Goal: Task Accomplishment & Management: Complete application form

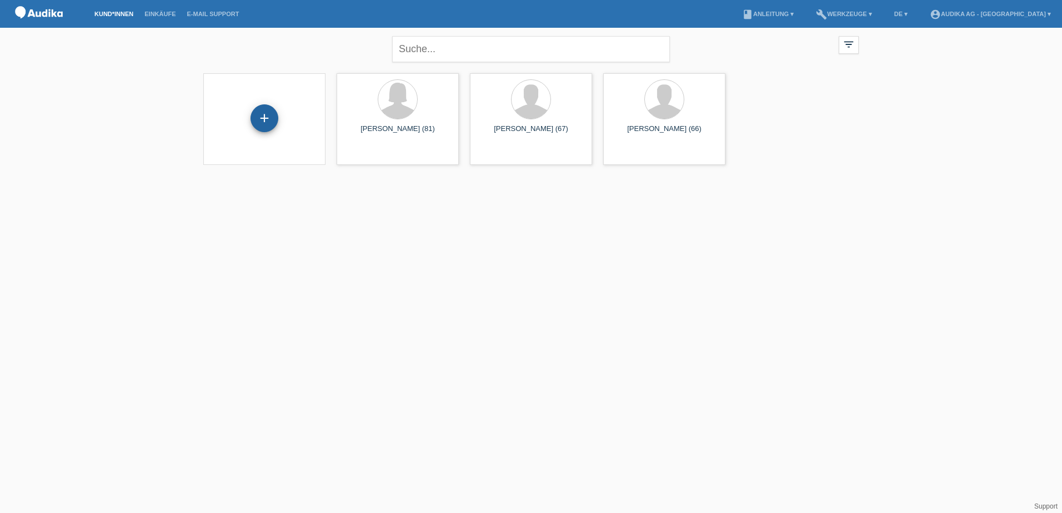
click at [268, 120] on div "+" at bounding box center [265, 118] width 28 height 28
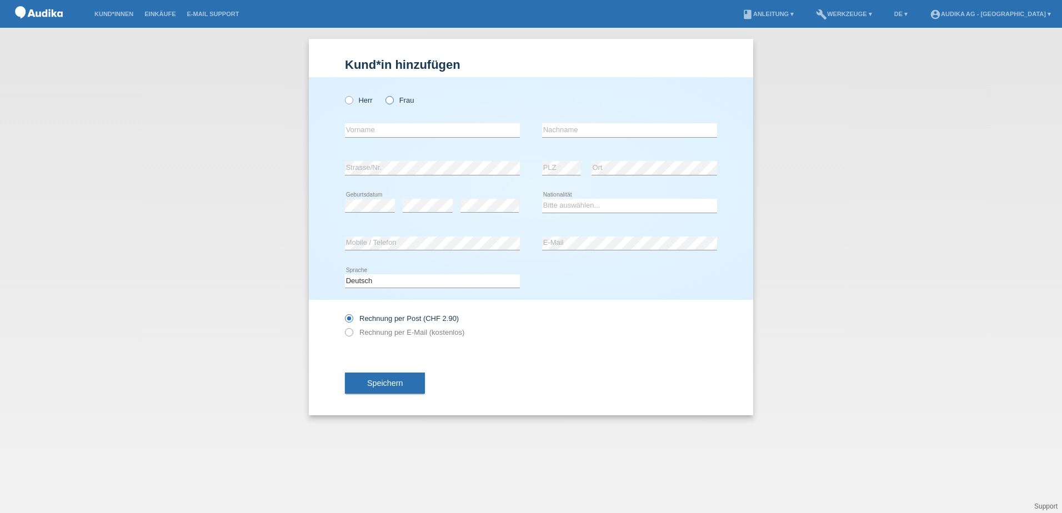
click at [384, 94] on icon at bounding box center [384, 94] width 0 height 0
click at [391, 99] on input "Frau" at bounding box center [389, 99] width 7 height 7
radio input "true"
click at [343, 94] on icon at bounding box center [343, 94] width 0 height 0
click at [347, 103] on input "Herr" at bounding box center [348, 99] width 7 height 7
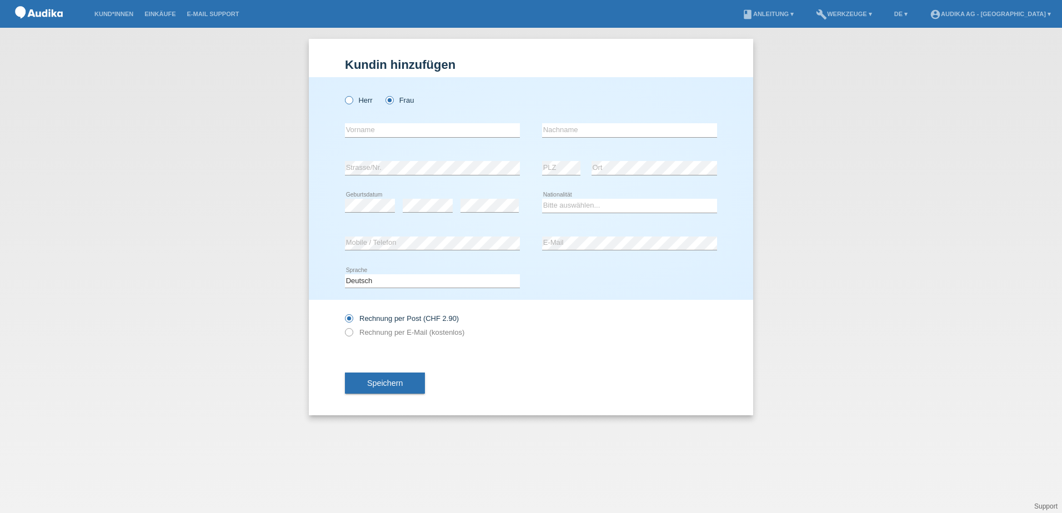
radio input "true"
click at [383, 129] on input "text" at bounding box center [432, 130] width 175 height 14
click at [343, 327] on icon at bounding box center [343, 327] width 0 height 0
click at [343, 313] on icon at bounding box center [343, 313] width 0 height 0
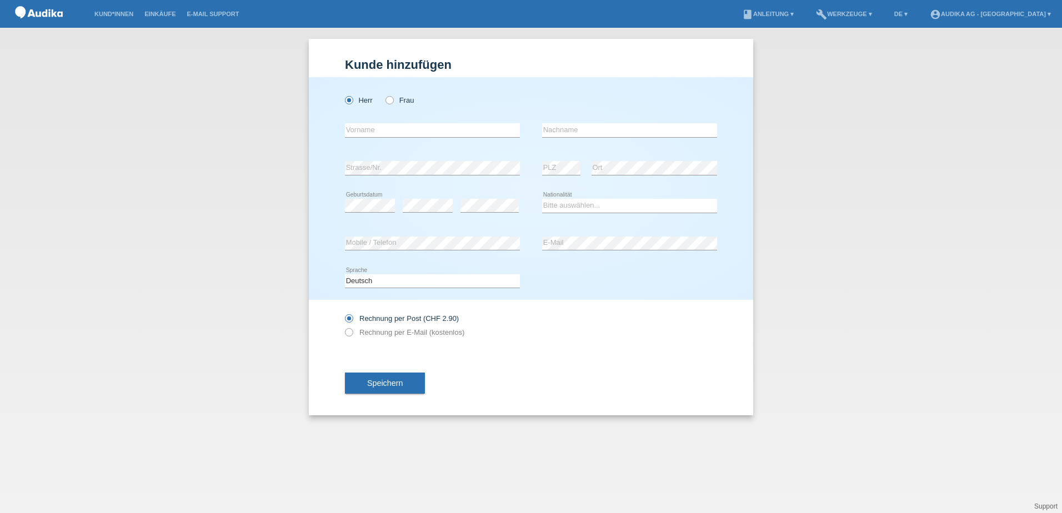
click at [348, 318] on input "Rechnung per Post (CHF 2.90)" at bounding box center [348, 321] width 7 height 14
click at [343, 327] on icon at bounding box center [343, 327] width 0 height 0
click at [607, 206] on select "Bitte auswählen... Schweiz Deutschland Liechtenstein Österreich ------------ Af…" at bounding box center [629, 205] width 175 height 13
select select "CH"
click at [542, 199] on select "Bitte auswählen... Schweiz Deutschland Liechtenstein Österreich ------------ Af…" at bounding box center [629, 205] width 175 height 13
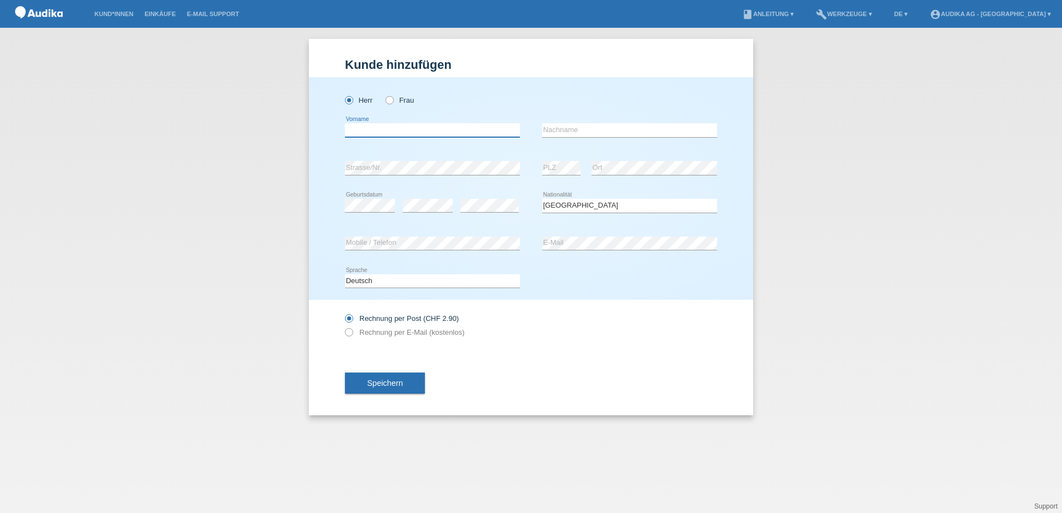
click at [424, 131] on input "text" at bounding box center [432, 130] width 175 height 14
click at [352, 128] on input "text" at bounding box center [432, 130] width 175 height 14
paste input "Bendicht"
type input "Bendicht"
click at [596, 131] on input "text" at bounding box center [629, 130] width 175 height 14
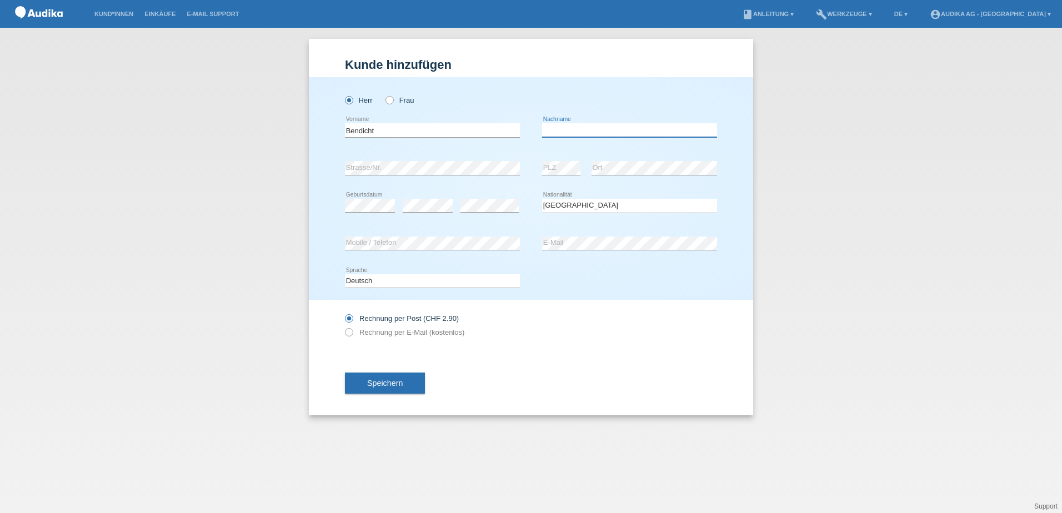
click at [551, 129] on input "text" at bounding box center [629, 130] width 175 height 14
paste input "Häfliger"
type input "Häfliger"
click at [343, 327] on icon at bounding box center [343, 327] width 0 height 0
click at [346, 333] on input "Rechnung per E-Mail (kostenlos)" at bounding box center [348, 335] width 7 height 14
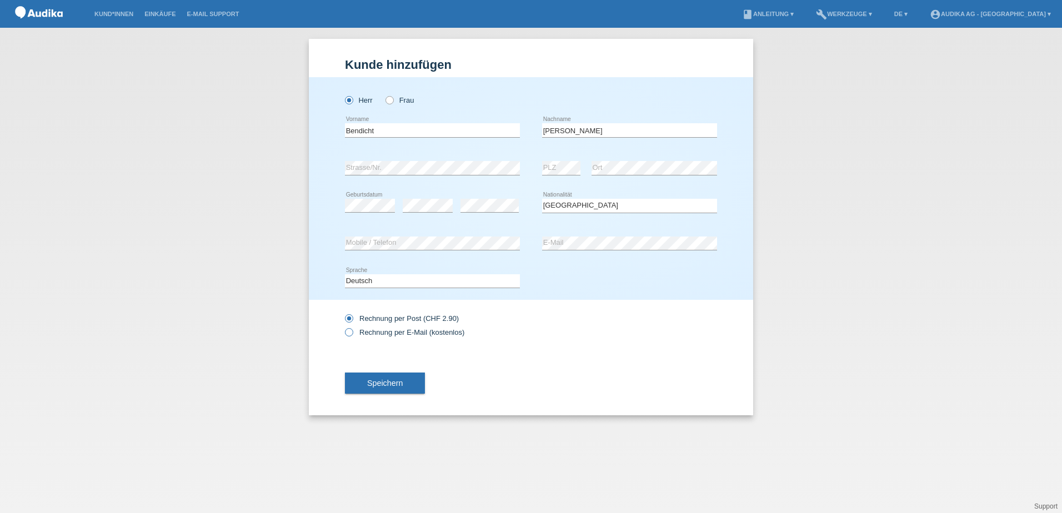
radio input "true"
click at [399, 381] on span "Speichern" at bounding box center [385, 383] width 36 height 9
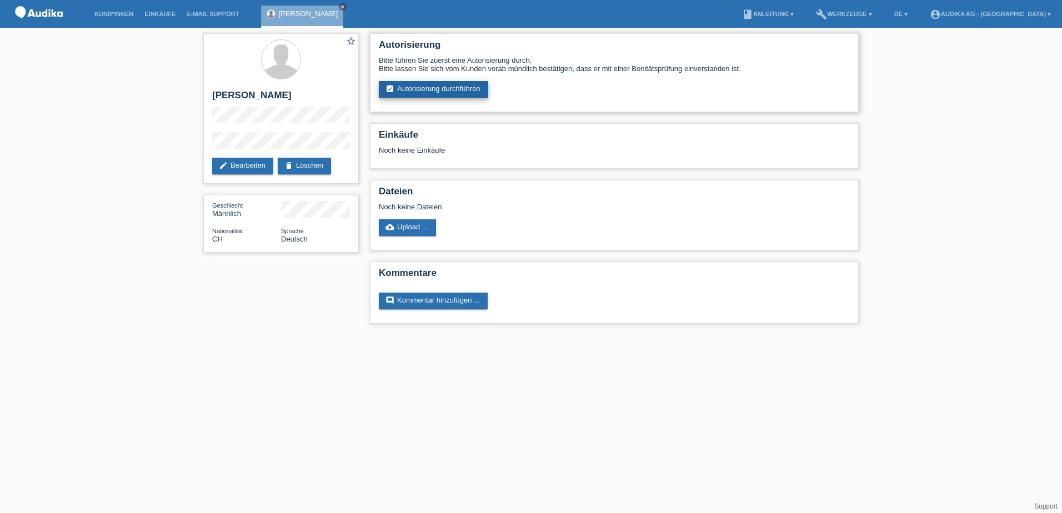
click at [431, 91] on link "assignment_turned_in Autorisierung durchführen" at bounding box center [433, 89] width 109 height 17
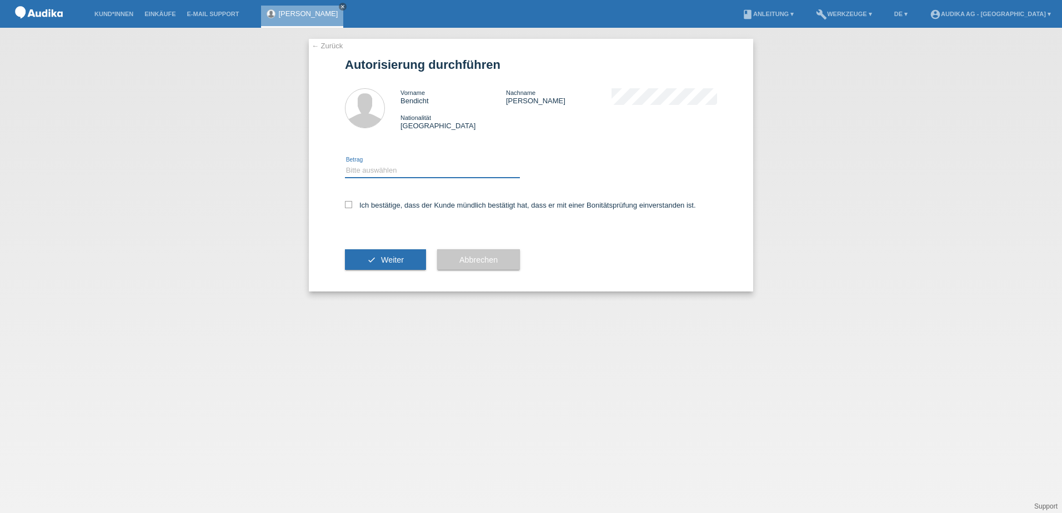
click at [370, 170] on select "Bitte auswählen CHF 1.00 - CHF 499.00 CHF 500.00 - CHF 1'999.00 CHF 2'000.00 - …" at bounding box center [432, 170] width 175 height 13
click at [373, 172] on select "Bitte auswählen CHF 1.00 - CHF 499.00 CHF 500.00 - CHF 1'999.00 CHF 2'000.00 - …" at bounding box center [432, 170] width 175 height 13
click at [371, 173] on select "Bitte auswählen CHF 1.00 - CHF 499.00 CHF 500.00 - CHF 1'999.00 CHF 2'000.00 - …" at bounding box center [432, 170] width 175 height 13
click at [367, 173] on select "Bitte auswählen CHF 1.00 - CHF 499.00 CHF 500.00 - CHF 1'999.00 CHF 2'000.00 - …" at bounding box center [432, 170] width 175 height 13
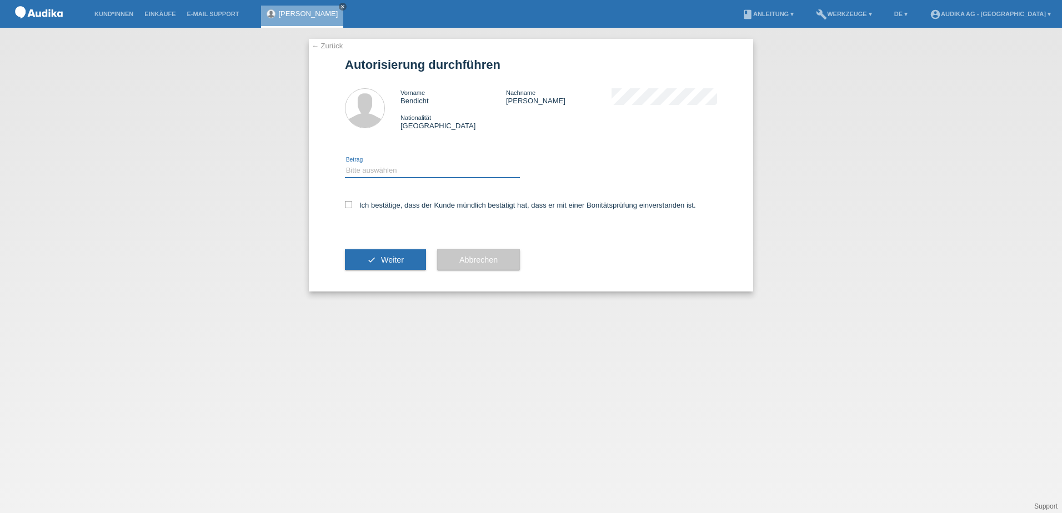
select select "3"
click at [345, 164] on select "Bitte auswählen CHF 1.00 - CHF 499.00 CHF 500.00 - CHF 1'999.00 CHF 2'000.00 - …" at bounding box center [432, 170] width 175 height 13
click at [350, 204] on icon at bounding box center [348, 204] width 7 height 7
click at [350, 204] on input "Ich bestätige, dass der Kunde mündlich bestätigt hat, dass er mit einer Bonität…" at bounding box center [348, 204] width 7 height 7
checkbox input "true"
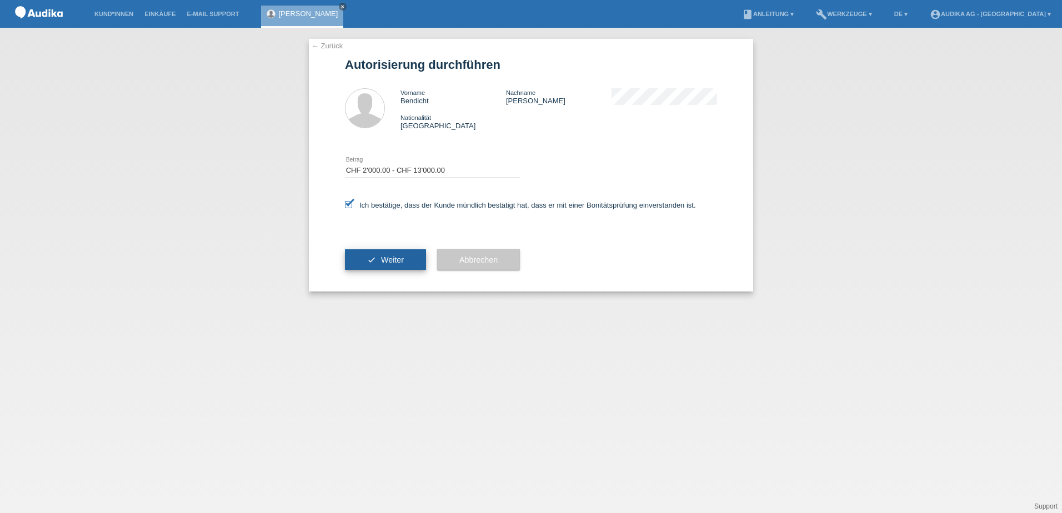
click at [379, 263] on button "check Weiter" at bounding box center [385, 259] width 81 height 21
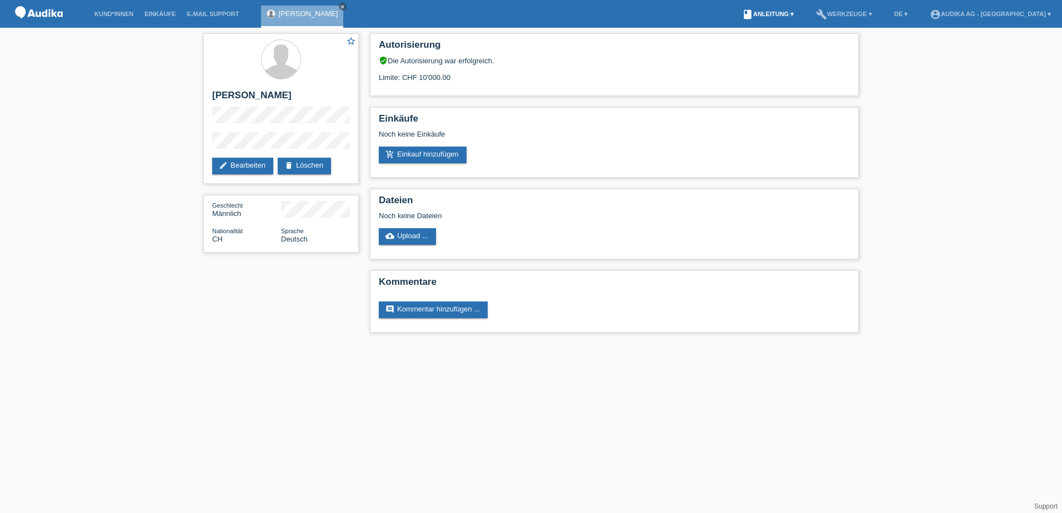
click at [799, 13] on link "book Anleitung ▾" at bounding box center [768, 14] width 63 height 7
click at [1016, 184] on div "star_border Bendicht Häfliger edit Bearbeiten delete Löschen Geschlecht Männlic…" at bounding box center [531, 186] width 1062 height 316
click at [409, 158] on link "add_shopping_cart Einkauf hinzufügen" at bounding box center [423, 155] width 88 height 17
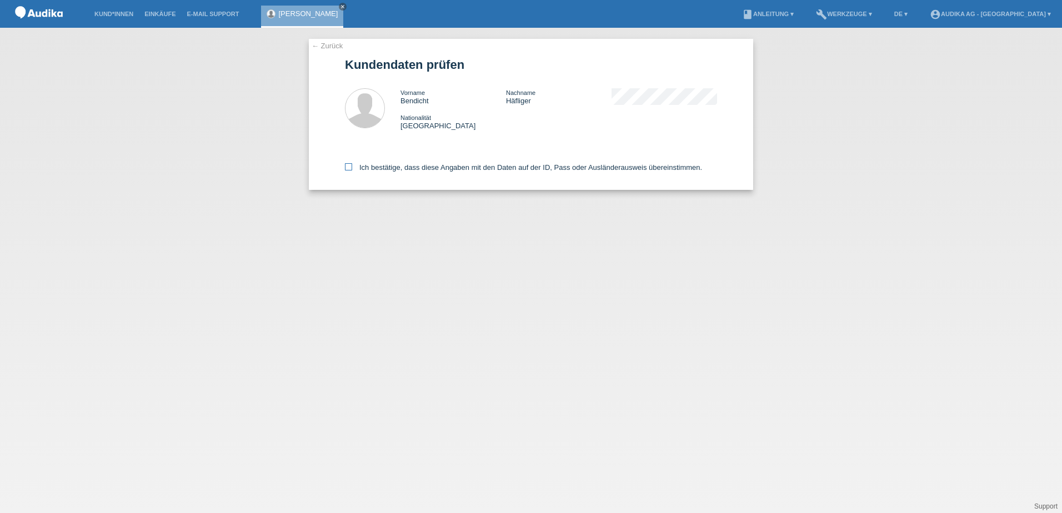
click at [349, 167] on icon at bounding box center [348, 166] width 7 height 7
click at [349, 167] on input "Ich bestätige, dass diese Angaben mit den Daten auf der ID, Pass oder Ausländer…" at bounding box center [348, 166] width 7 height 7
checkbox input "true"
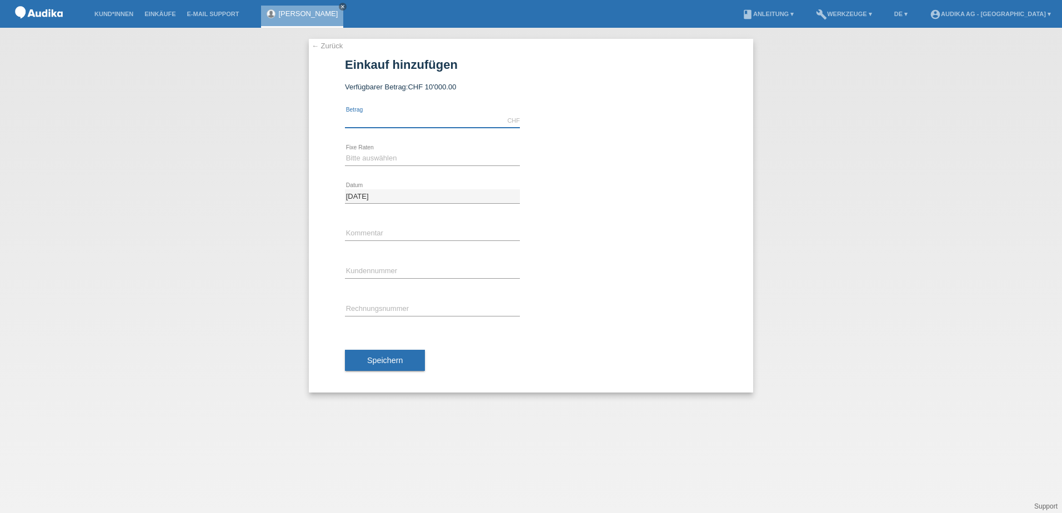
click at [387, 120] on input "text" at bounding box center [432, 121] width 175 height 14
type input "6630.00"
click at [536, 162] on link "calculate" at bounding box center [540, 158] width 19 height 16
type input "6630.00"
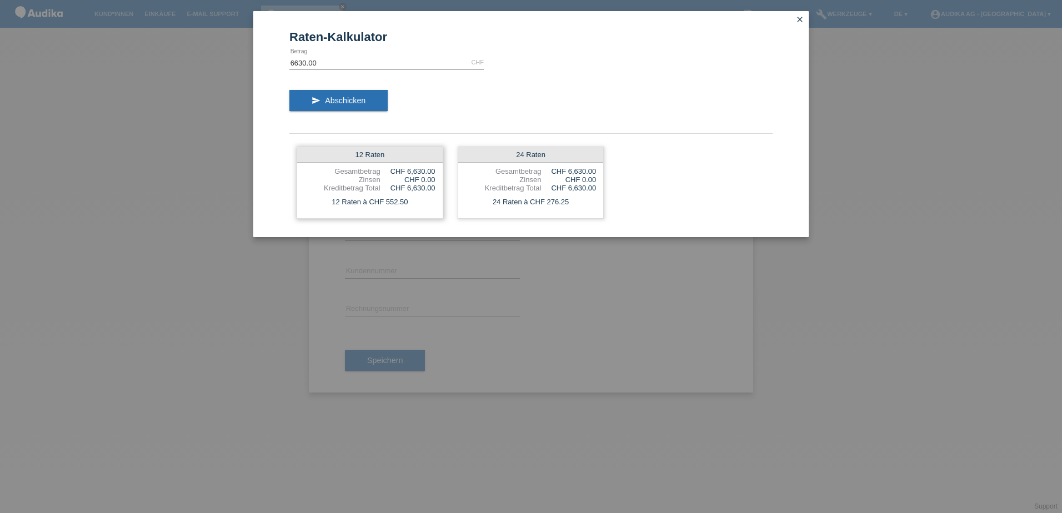
click at [375, 154] on div "12 Raten" at bounding box center [370, 155] width 146 height 16
click at [354, 159] on div "12 Raten" at bounding box center [370, 155] width 146 height 16
click at [342, 204] on div "12 Raten à CHF 552.50" at bounding box center [370, 202] width 146 height 14
click at [356, 101] on span "Abschicken" at bounding box center [345, 100] width 41 height 9
click at [377, 152] on div "12 Raten" at bounding box center [370, 155] width 146 height 16
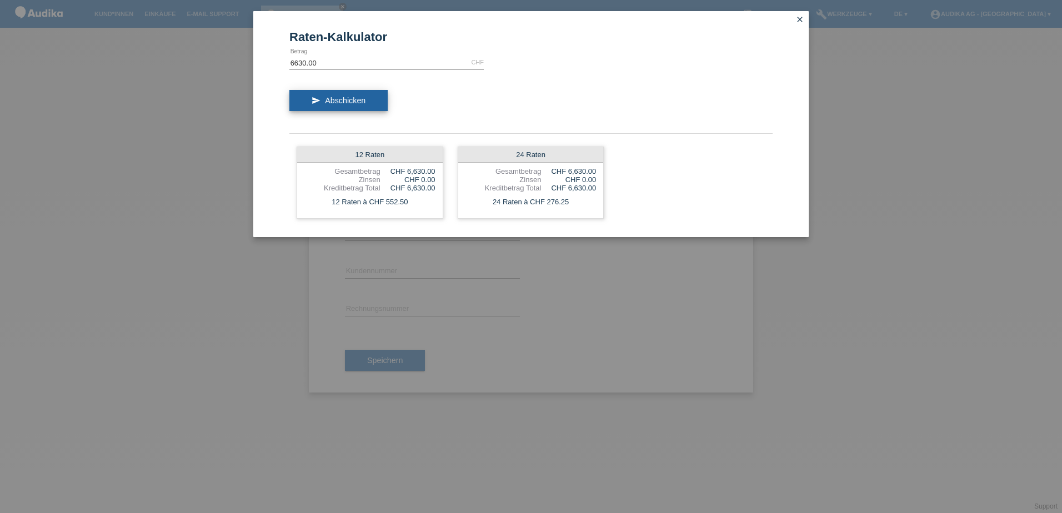
click at [319, 97] on button "send Abschicken" at bounding box center [338, 100] width 98 height 21
click at [348, 203] on div "12 Raten à CHF 552.50" at bounding box center [370, 202] width 146 height 14
click at [530, 199] on div "24 Raten à CHF 276.25" at bounding box center [531, 202] width 146 height 14
click at [320, 162] on div "12 Raten" at bounding box center [370, 155] width 146 height 16
click at [358, 153] on div "12 Raten" at bounding box center [370, 155] width 146 height 16
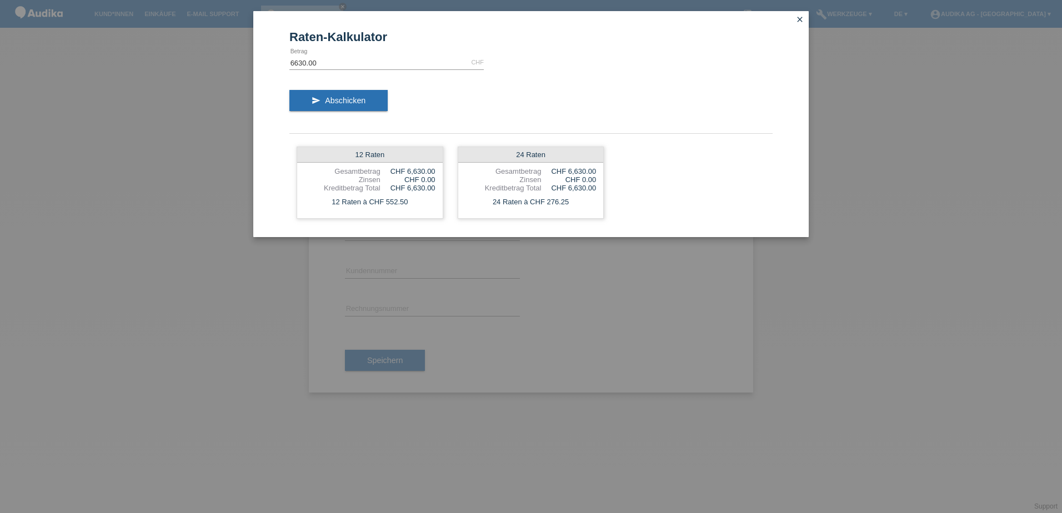
click at [340, 54] on form "Raten-Kalkulator 6630.00 CHF error Betrag send Abschicken 12 Raten Gesamtbetrag…" at bounding box center [530, 133] width 483 height 207
click at [321, 62] on input "6630.00" at bounding box center [386, 63] width 194 height 14
click at [356, 156] on div "12 Raten" at bounding box center [370, 155] width 146 height 16
click at [359, 198] on div "12 Raten à CHF 552.50" at bounding box center [370, 202] width 146 height 14
click at [383, 181] on div "CHF 0.00" at bounding box center [408, 180] width 55 height 8
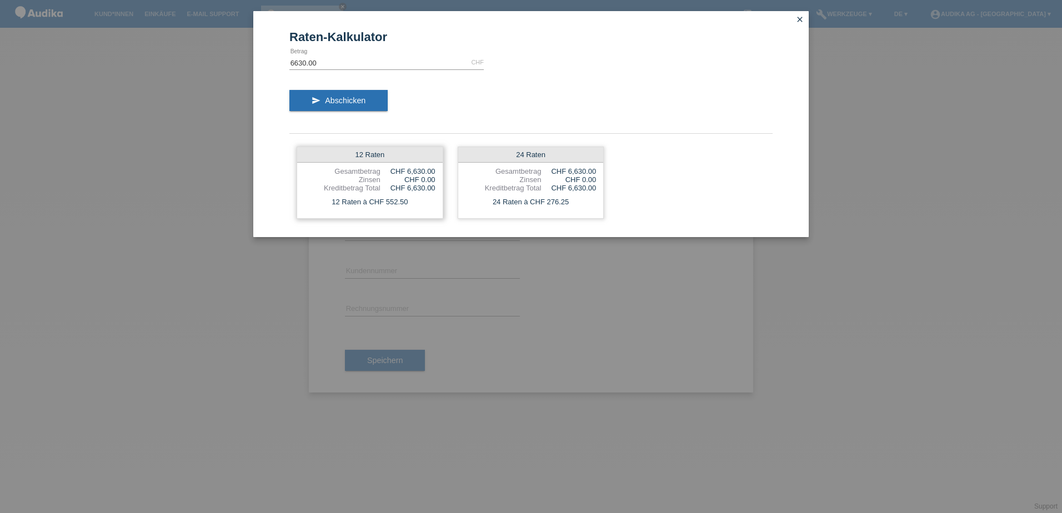
click at [413, 168] on div "CHF 6,630.00" at bounding box center [408, 171] width 55 height 8
click at [531, 169] on div "Gesamtbetrag" at bounding box center [504, 171] width 76 height 8
click at [802, 19] on icon "close" at bounding box center [800, 19] width 9 height 9
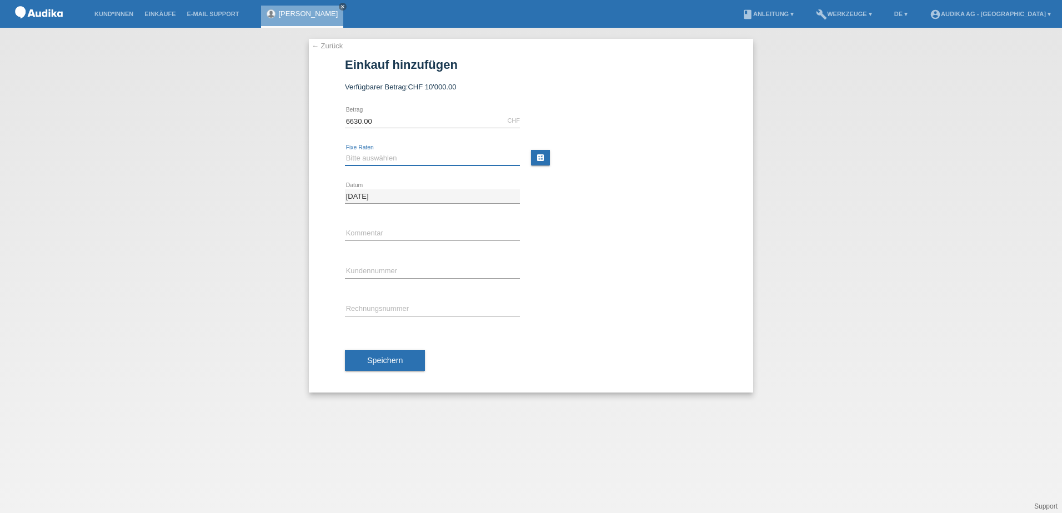
click at [393, 161] on select "Bitte auswählen 12 Raten 24 Raten" at bounding box center [432, 158] width 175 height 13
select select "177"
click at [345, 152] on select "Bitte auswählen 12 Raten 24 Raten" at bounding box center [432, 158] width 175 height 13
click at [368, 273] on input "C" at bounding box center [432, 272] width 175 height 14
type input "C11919867"
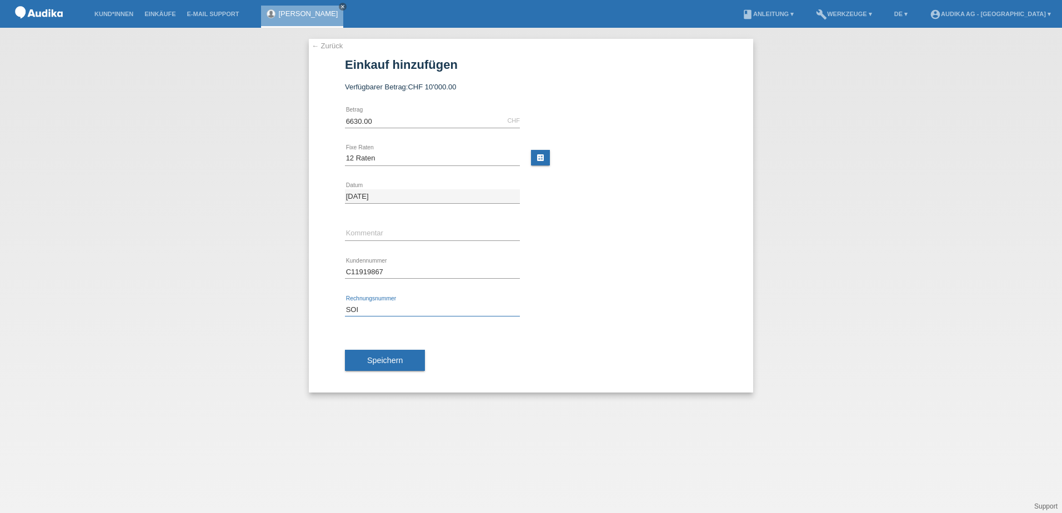
click at [350, 312] on input "SOI" at bounding box center [432, 310] width 175 height 14
type input "SOI000339173"
click at [391, 364] on span "Speichern" at bounding box center [385, 360] width 36 height 9
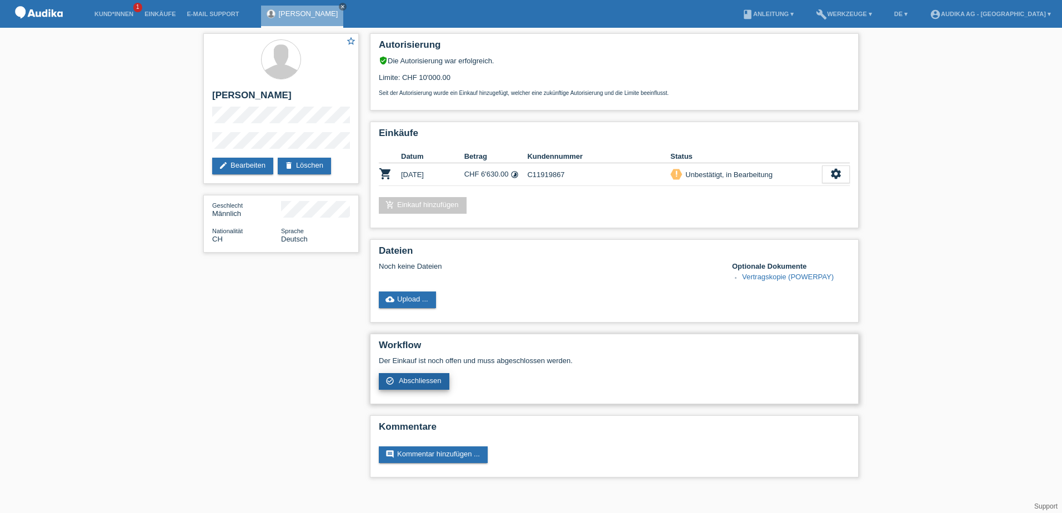
click at [404, 383] on span "Abschliessen" at bounding box center [420, 381] width 43 height 8
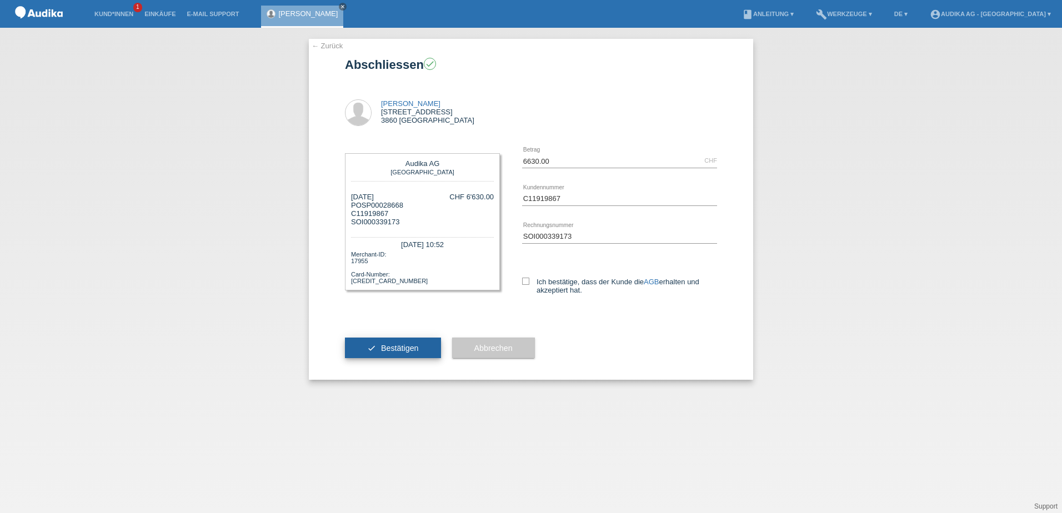
click at [394, 344] on span "Bestätigen" at bounding box center [400, 348] width 38 height 9
click at [526, 281] on icon at bounding box center [525, 281] width 7 height 7
click at [526, 281] on input "Ich bestätige, dass der Kunde die AGB erhalten und akzeptiert hat." at bounding box center [525, 281] width 7 height 7
checkbox input "true"
click at [368, 348] on button "check Bestätigen" at bounding box center [393, 348] width 96 height 21
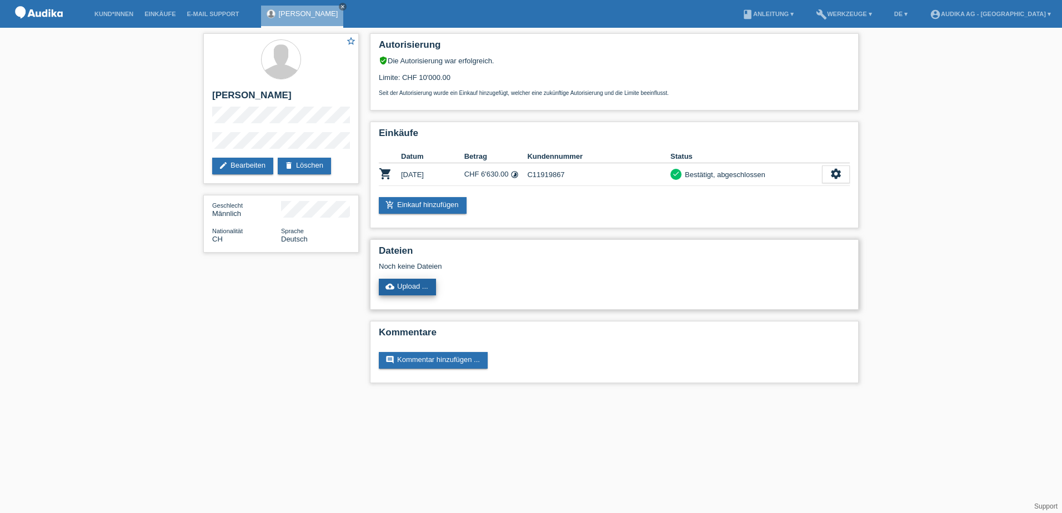
click at [413, 288] on link "cloud_upload Upload ..." at bounding box center [407, 287] width 57 height 17
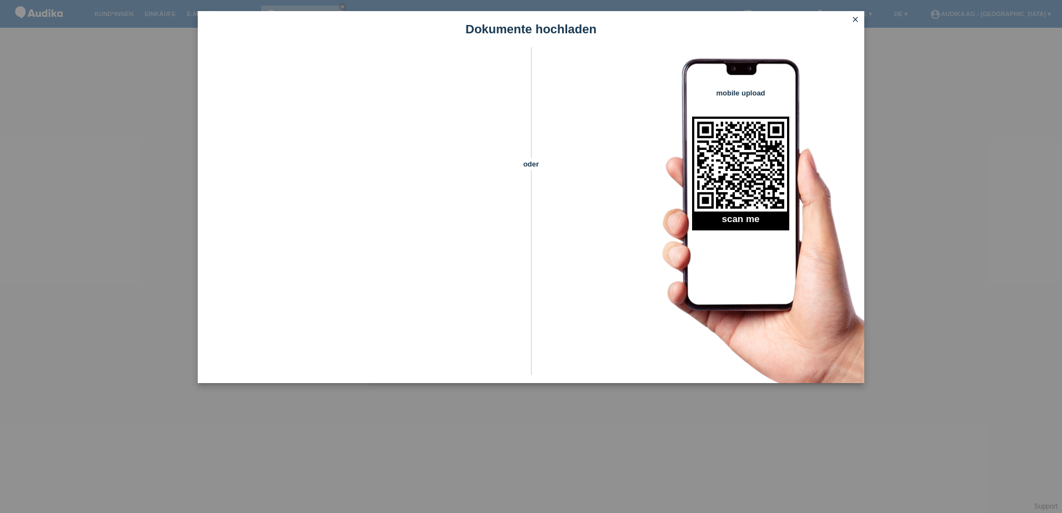
click at [856, 21] on icon "close" at bounding box center [855, 19] width 9 height 9
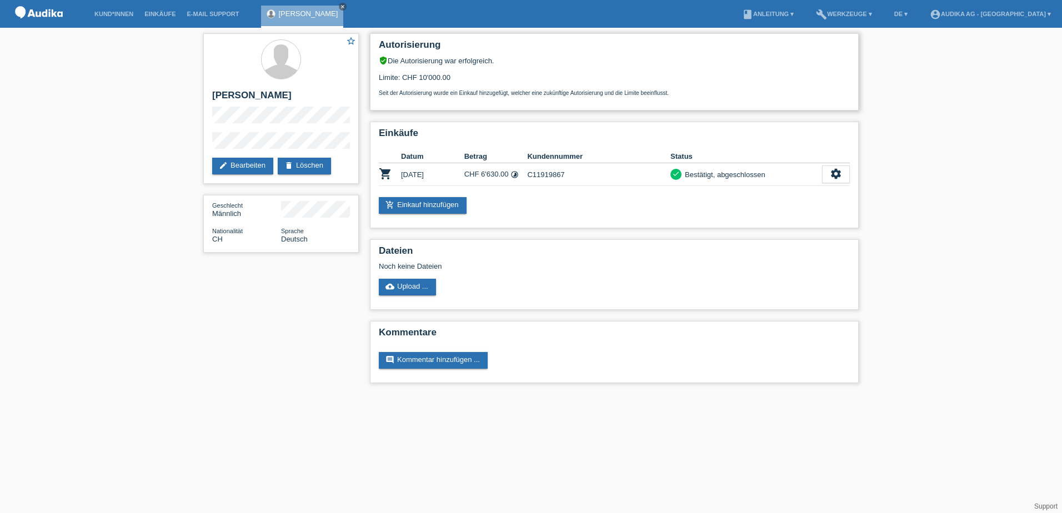
click at [420, 89] on div "Seit der Autorisierung wurde ein Einkauf hinzugefügt, welcher eine zukünftige A…" at bounding box center [614, 89] width 471 height 14
click at [423, 171] on td "[DATE]" at bounding box center [432, 174] width 63 height 23
click at [878, 14] on link "build Werkzeuge ▾" at bounding box center [844, 14] width 67 height 7
click at [1034, 141] on div "star_border [PERSON_NAME] edit Bearbeiten delete Löschen Geschlecht Männlich Na…" at bounding box center [531, 211] width 1062 height 367
click at [929, 145] on div "star_border [PERSON_NAME] edit Bearbeiten delete Löschen Geschlecht Männlich Na…" at bounding box center [531, 211] width 1062 height 367
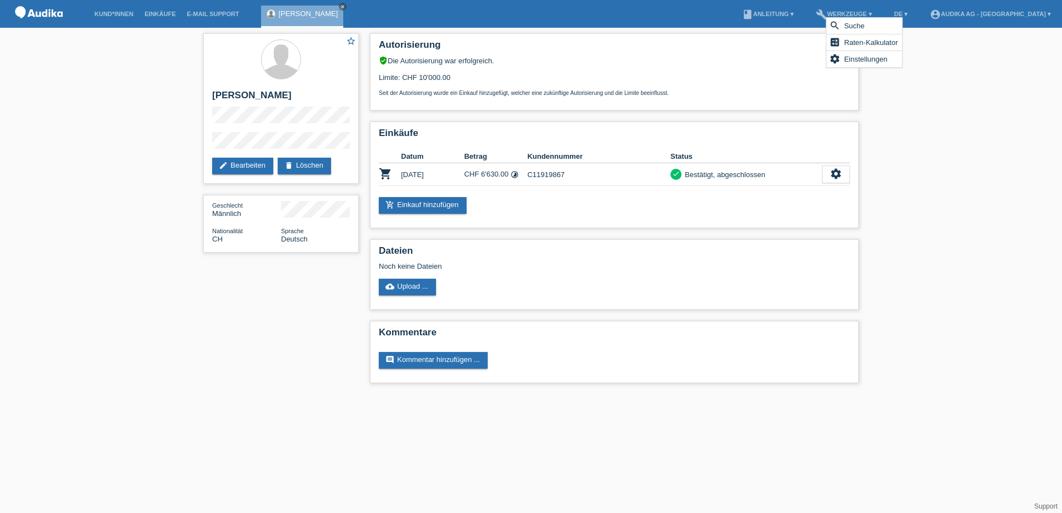
click at [179, 394] on html "Kund*innen Einkäufe E-Mail Support [PERSON_NAME] close menu" at bounding box center [531, 197] width 1062 height 394
click at [493, 39] on h2 "Autorisierung" at bounding box center [614, 47] width 471 height 17
click at [298, 13] on link "[PERSON_NAME]" at bounding box center [307, 13] width 59 height 8
click at [672, 176] on icon "check" at bounding box center [676, 174] width 8 height 8
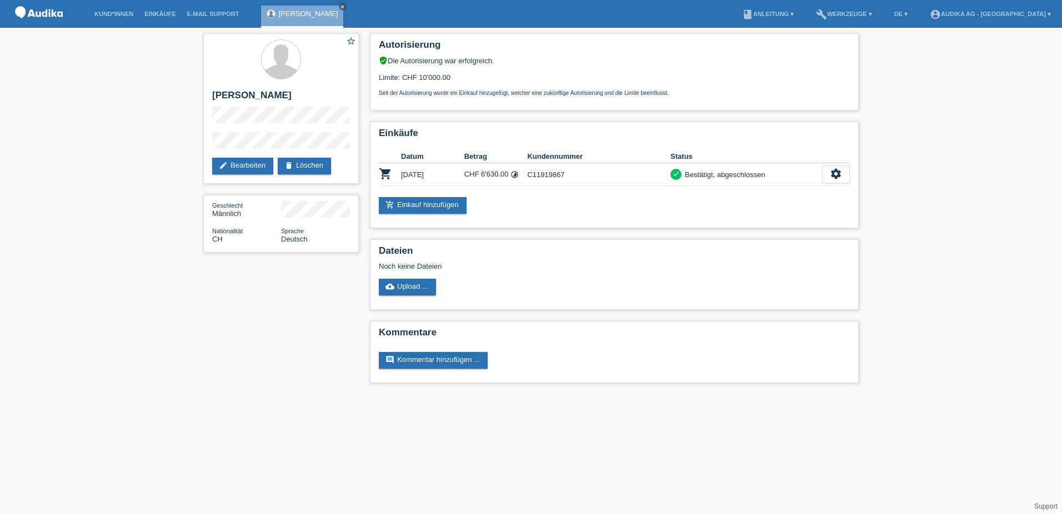
click at [994, 172] on div "star_border Bendicht Häfliger edit Bearbeiten delete Löschen Geschlecht Männlic…" at bounding box center [531, 211] width 1062 height 367
click at [102, 14] on link "Kund*innen" at bounding box center [114, 14] width 50 height 7
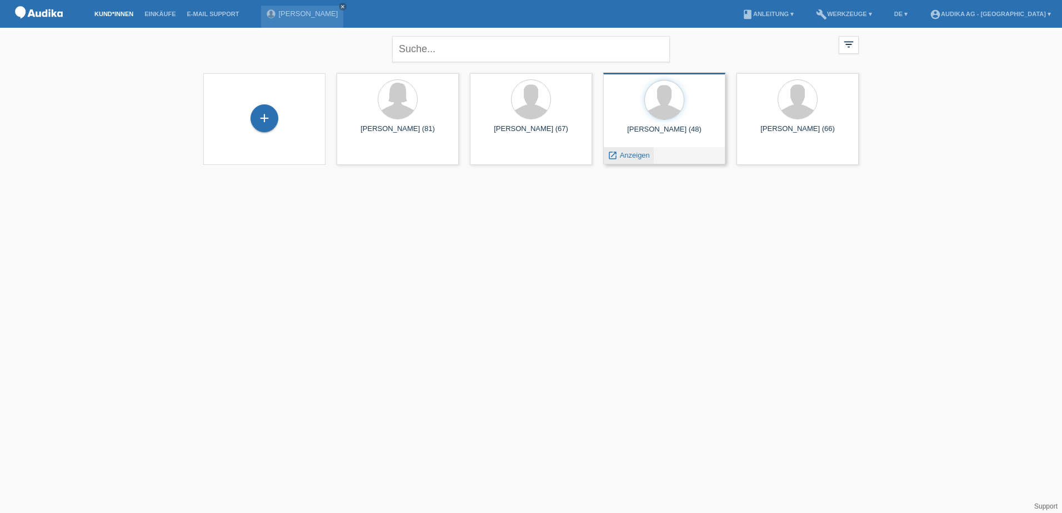
click at [628, 158] on span "Anzeigen" at bounding box center [635, 155] width 30 height 8
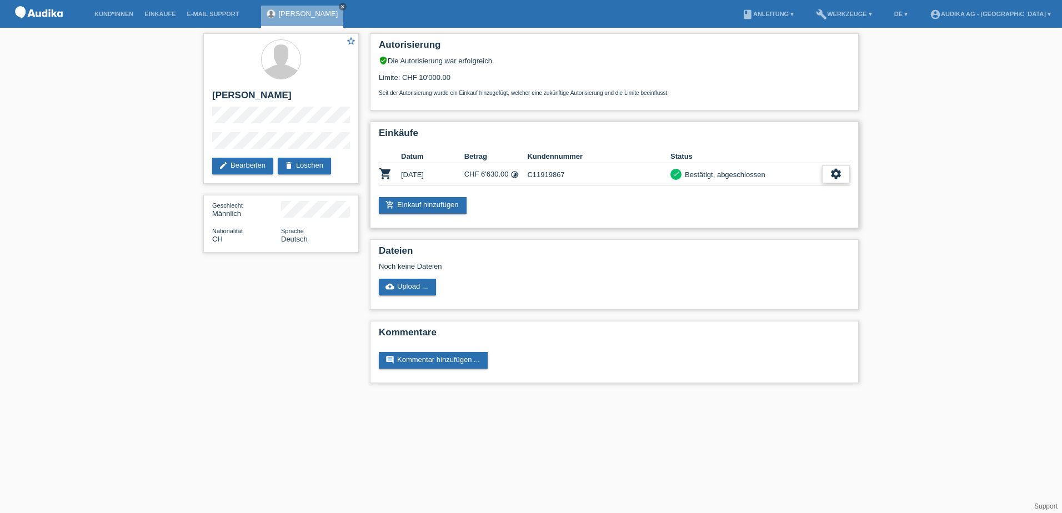
click at [833, 172] on icon "settings" at bounding box center [836, 174] width 12 height 12
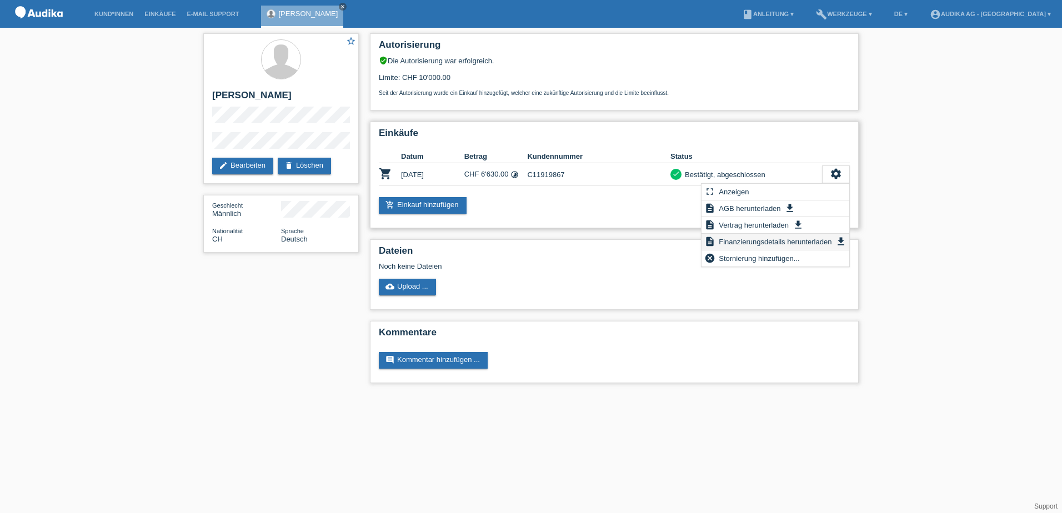
click at [738, 244] on span "Finanzierungsdetails herunterladen" at bounding box center [775, 241] width 116 height 13
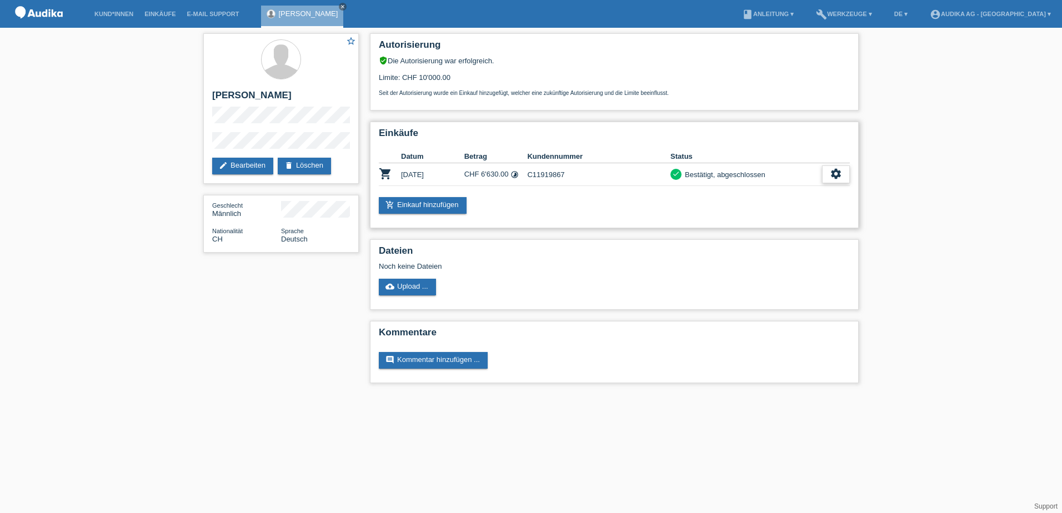
click at [841, 173] on icon "settings" at bounding box center [836, 174] width 12 height 12
click at [834, 173] on icon "settings" at bounding box center [836, 174] width 12 height 12
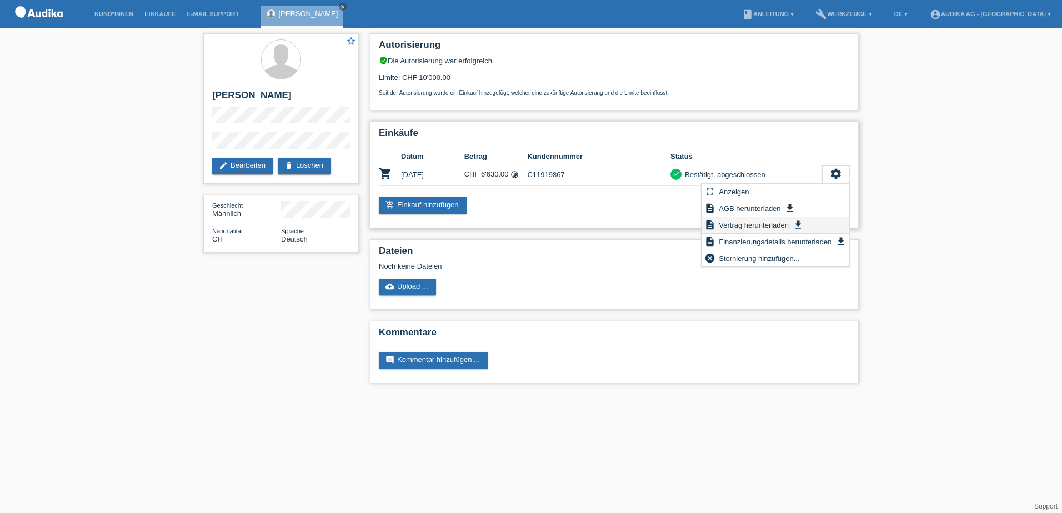
click at [752, 225] on span "Vertrag herunterladen" at bounding box center [753, 224] width 73 height 13
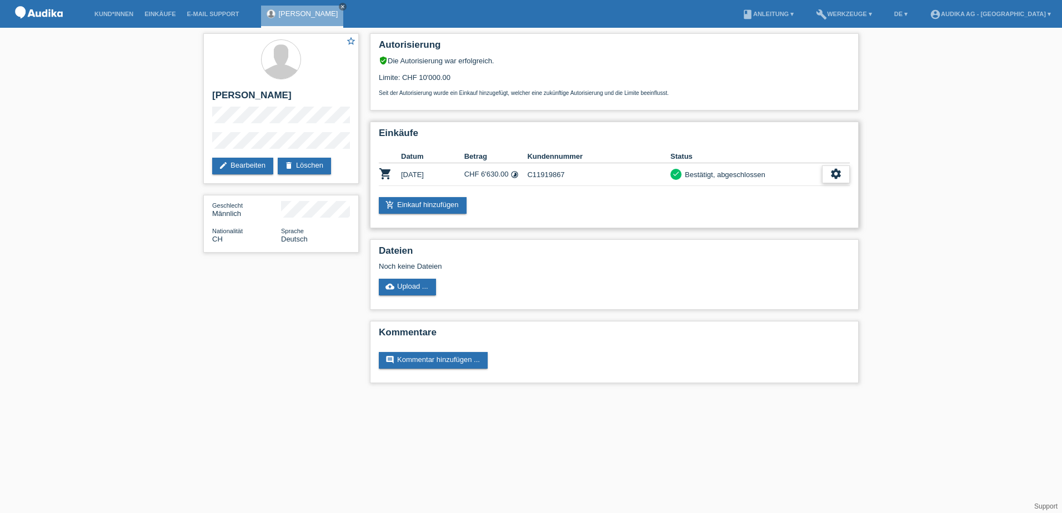
click at [836, 176] on icon "settings" at bounding box center [836, 174] width 12 height 12
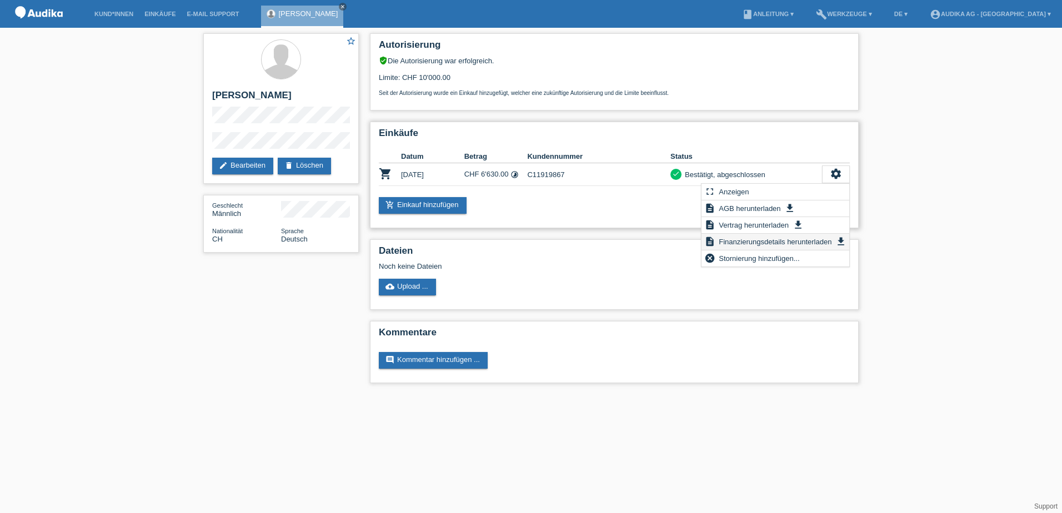
click at [801, 244] on span "Finanzierungsdetails herunterladen" at bounding box center [775, 241] width 116 height 13
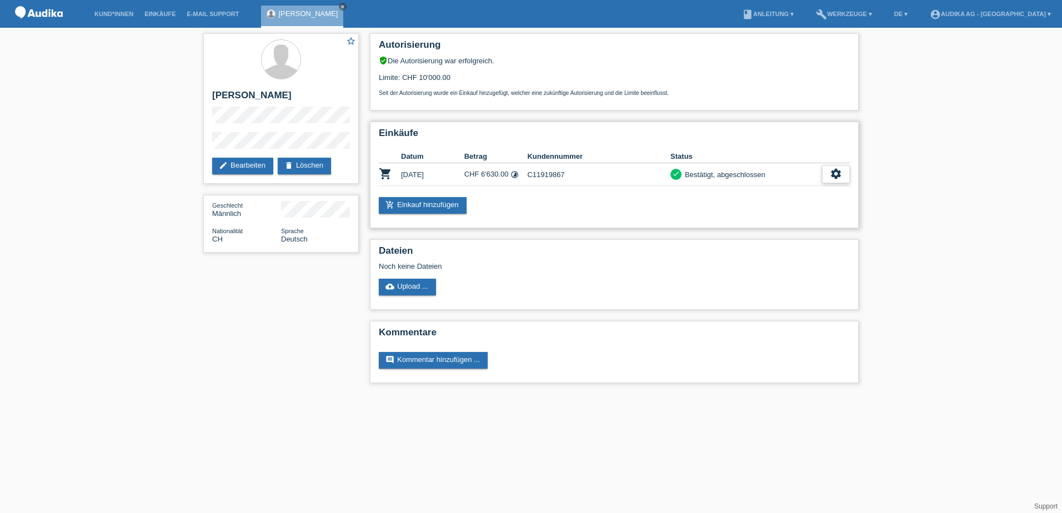
click at [833, 177] on icon "settings" at bounding box center [836, 174] width 12 height 12
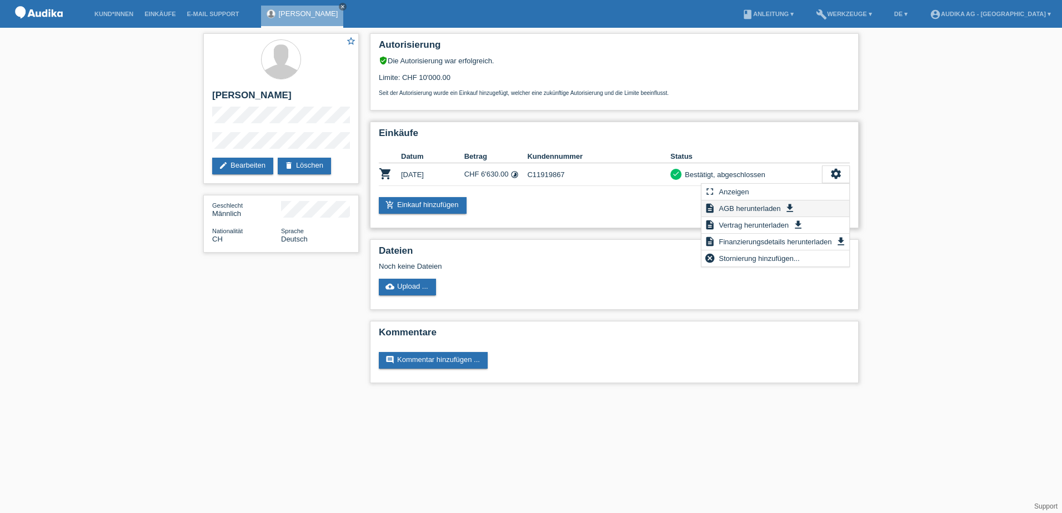
click at [766, 207] on span "AGB herunterladen" at bounding box center [749, 208] width 65 height 13
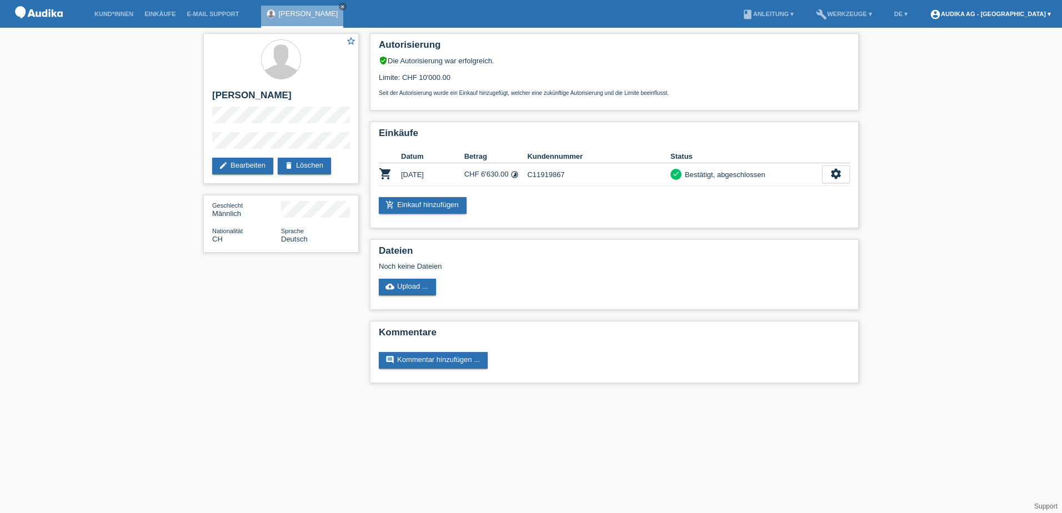
click at [1047, 13] on link "account_circle Audika AG - [GEOGRAPHIC_DATA] ▾" at bounding box center [990, 14] width 132 height 7
click at [954, 77] on link "Logout" at bounding box center [960, 81] width 22 height 8
